Goal: Find contact information: Find contact information

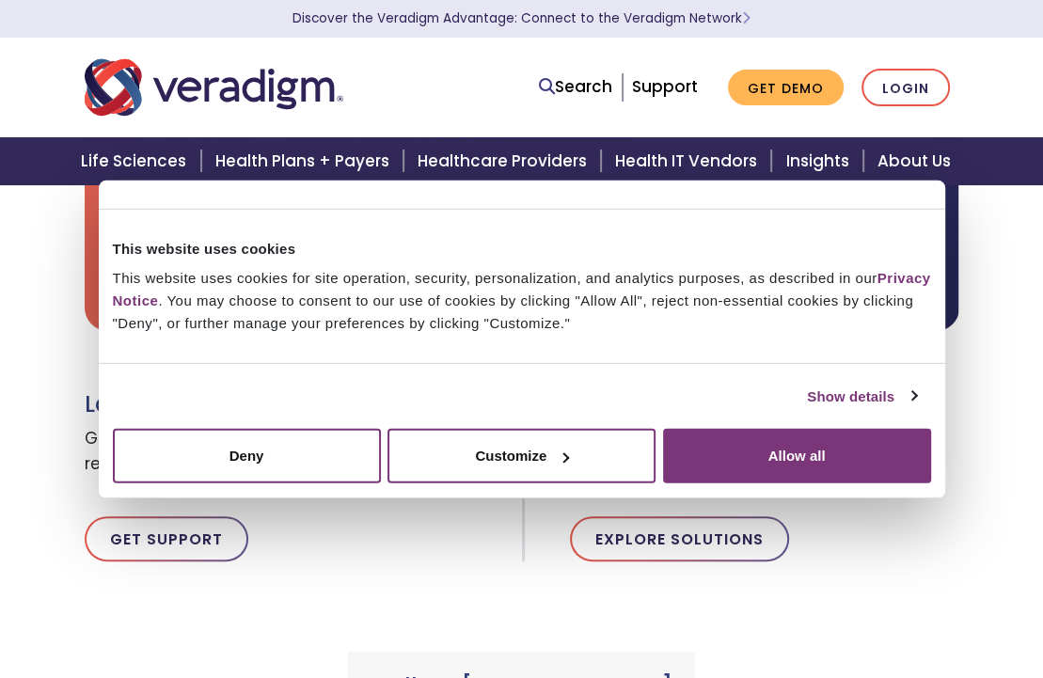
scroll to position [658, 0]
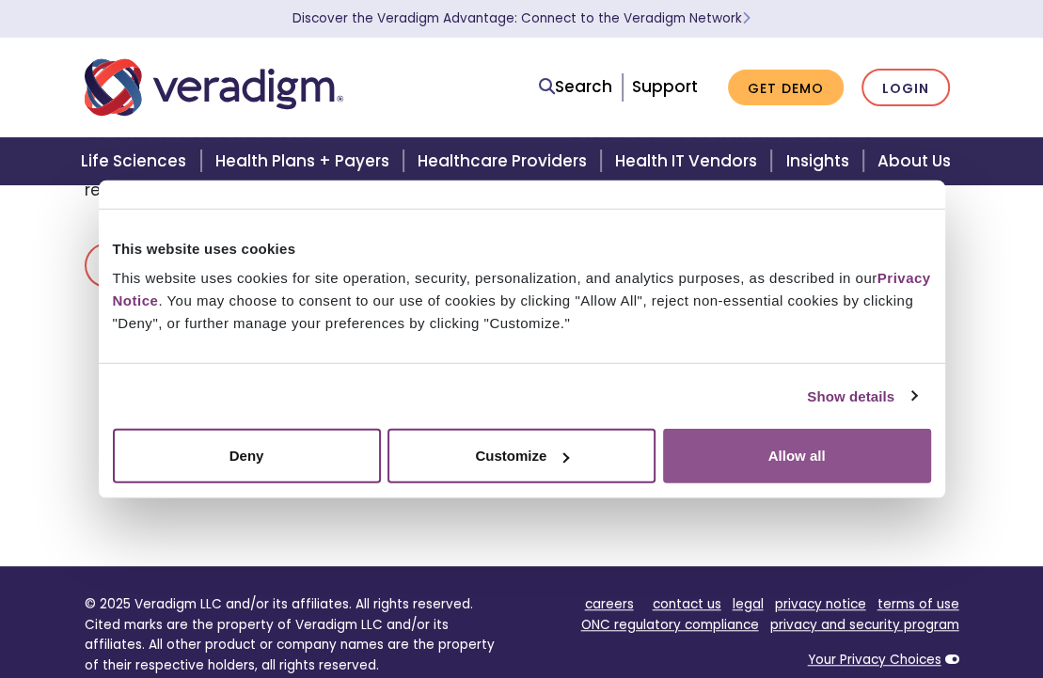
click at [706, 448] on button "Allow all" at bounding box center [797, 456] width 268 height 55
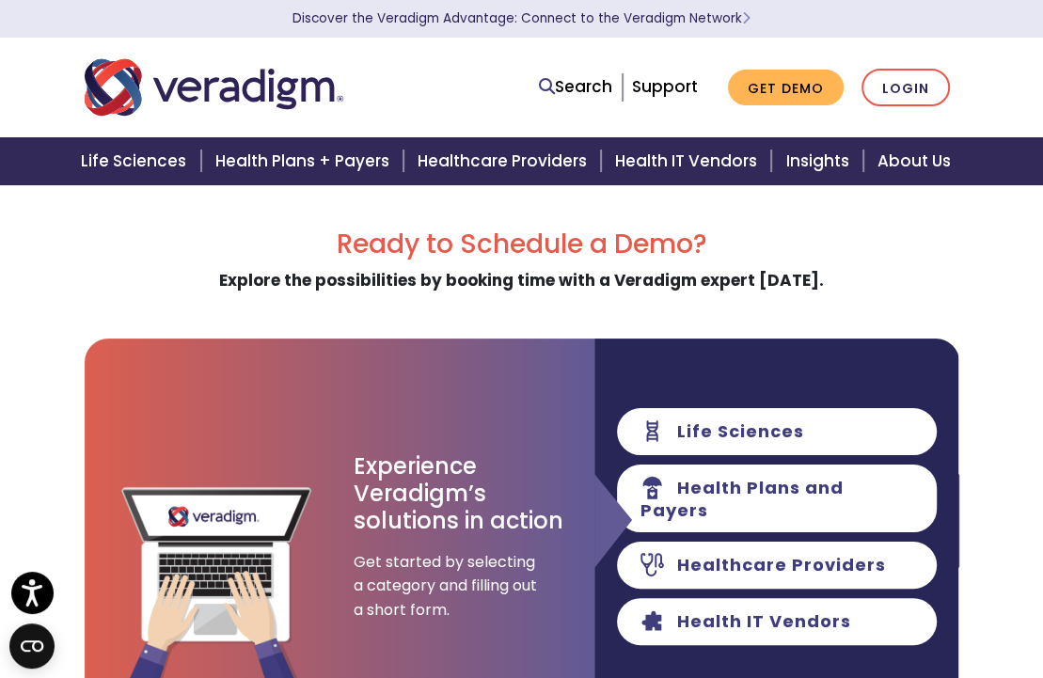
scroll to position [0, 0]
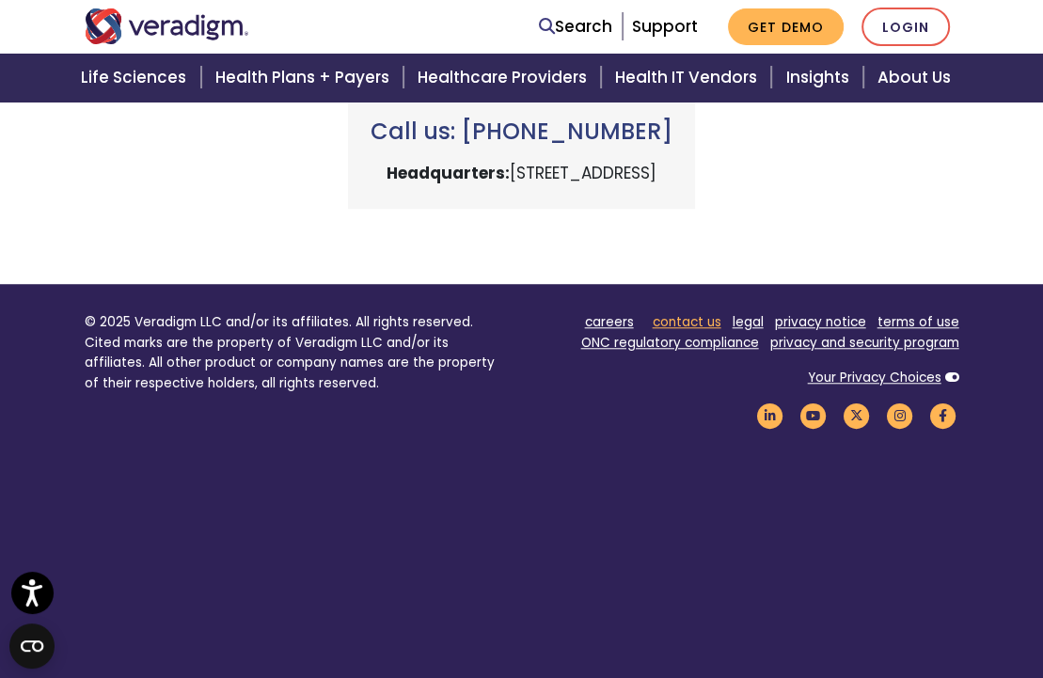
click at [685, 314] on link "contact us" at bounding box center [687, 322] width 69 height 18
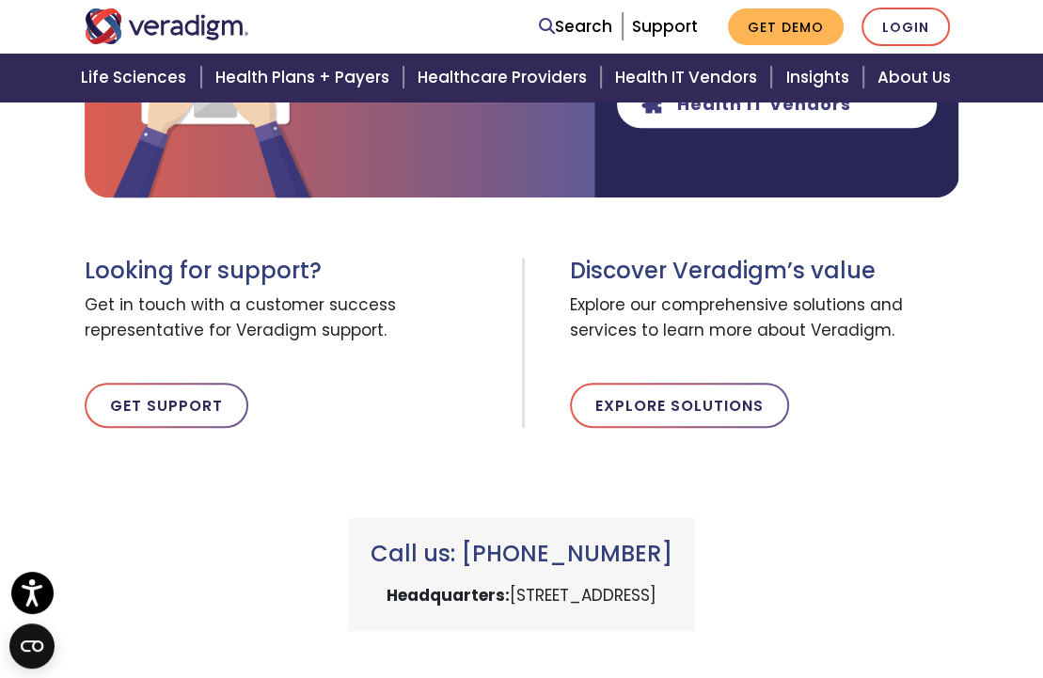
scroll to position [940, 0]
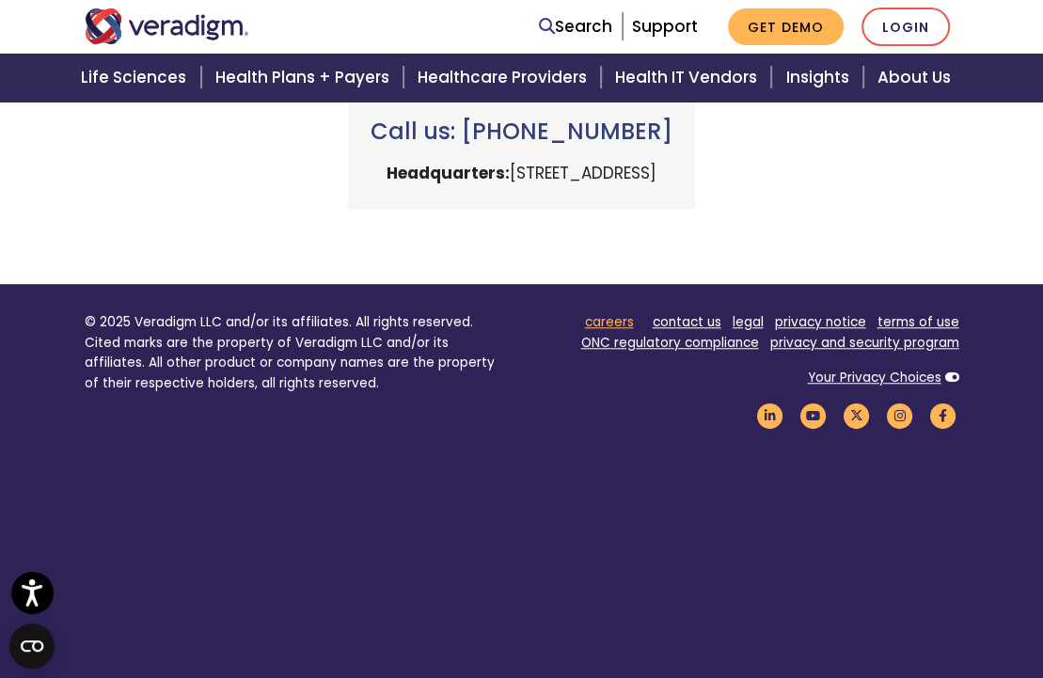
click at [606, 314] on link "careers" at bounding box center [609, 322] width 49 height 18
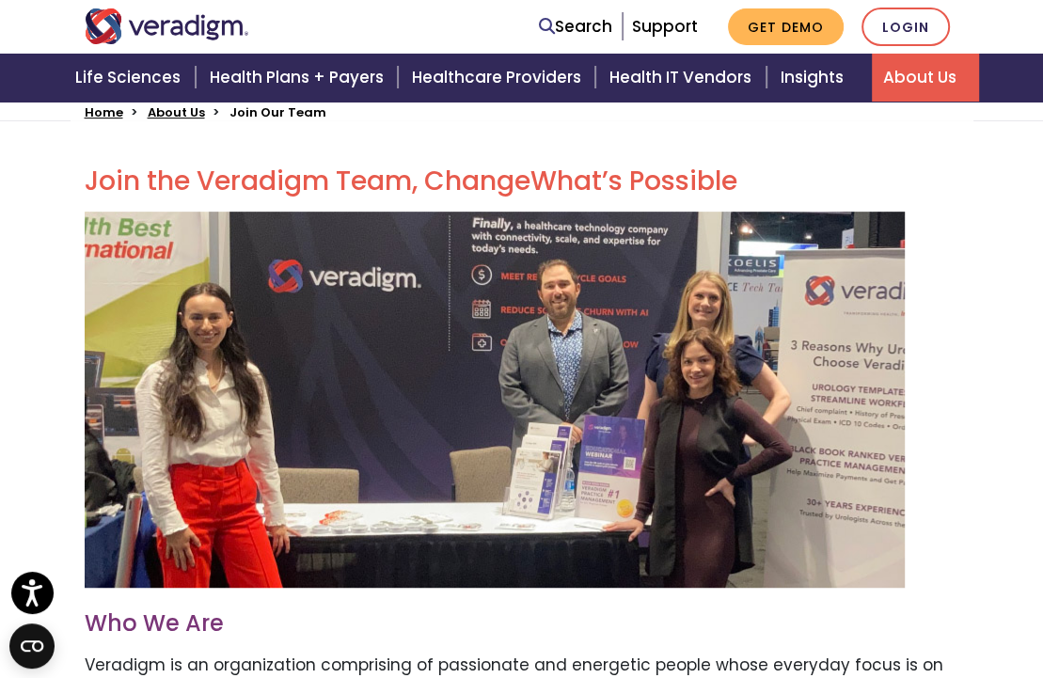
scroll to position [195, 0]
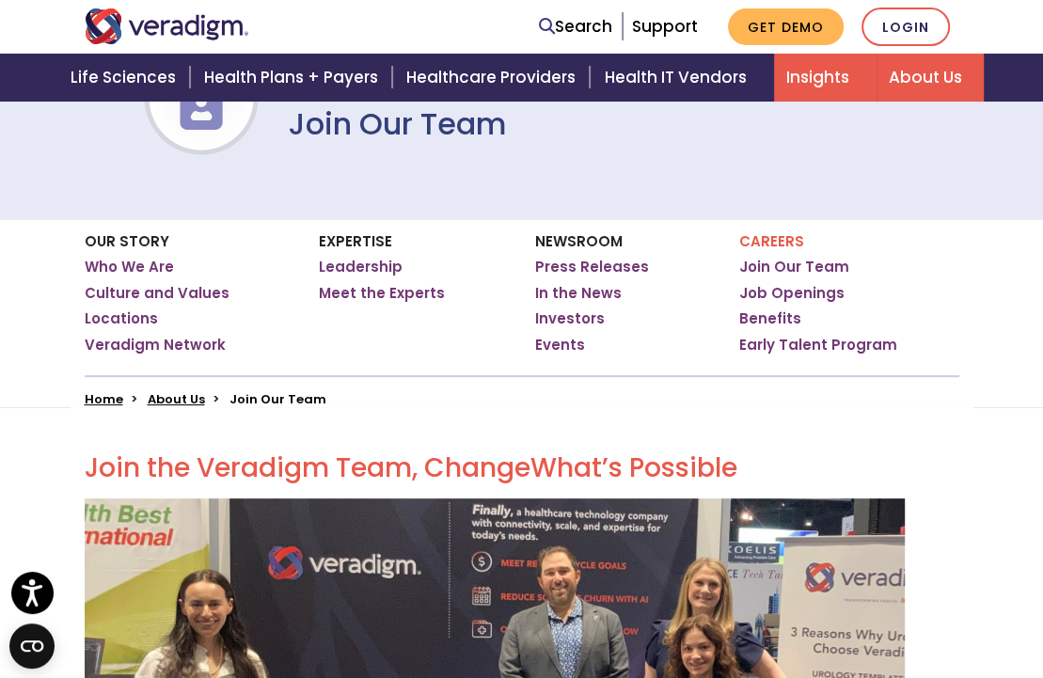
click at [804, 74] on link "Insights" at bounding box center [825, 78] width 102 height 48
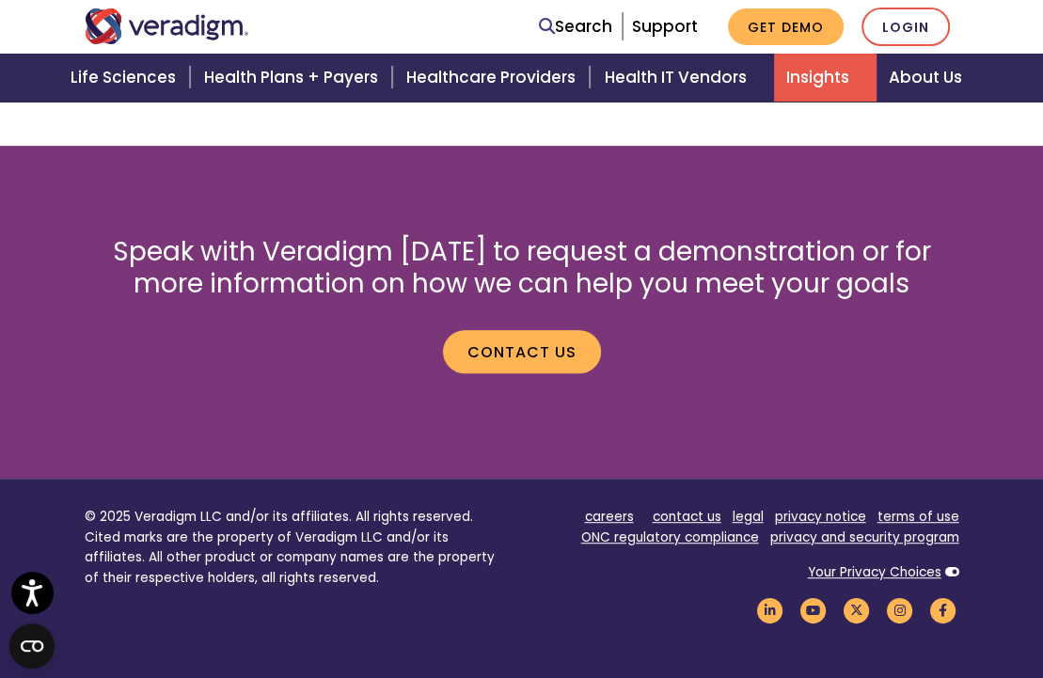
scroll to position [5187, 0]
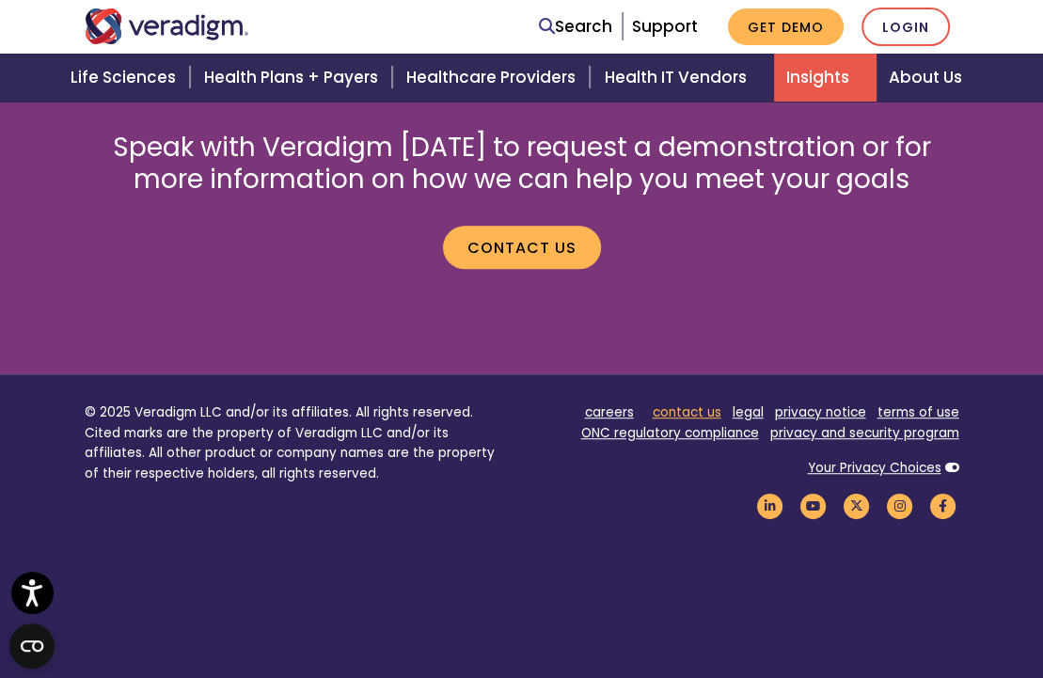
click at [698, 403] on link "contact us" at bounding box center [687, 412] width 69 height 18
